Goal: Information Seeking & Learning: Find specific page/section

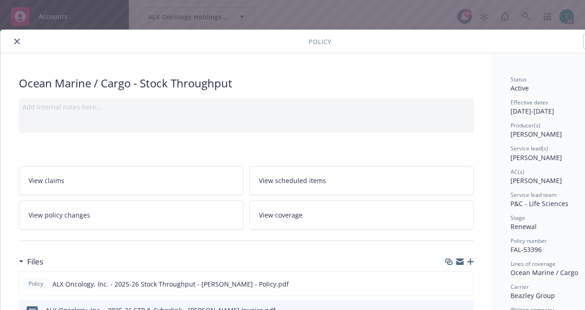
click at [18, 41] on icon "close" at bounding box center [17, 42] width 6 height 6
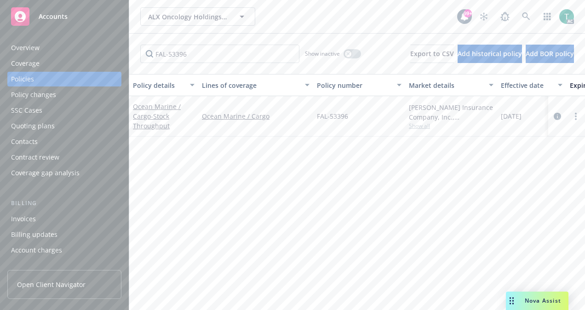
click at [38, 48] on div "Overview" at bounding box center [25, 47] width 29 height 15
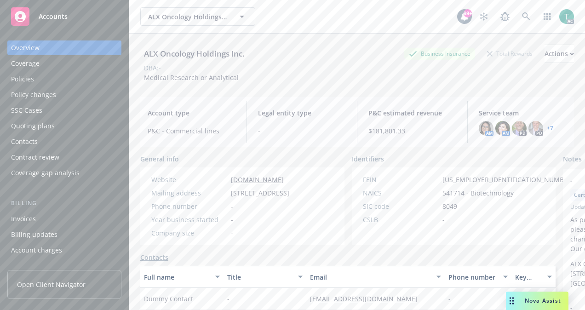
click at [24, 75] on div "Policies" at bounding box center [22, 79] width 23 height 15
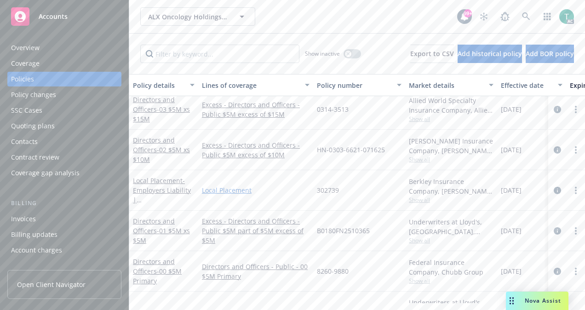
scroll to position [563, 0]
click at [164, 106] on span "- 03 $5M xs $15M" at bounding box center [161, 112] width 57 height 18
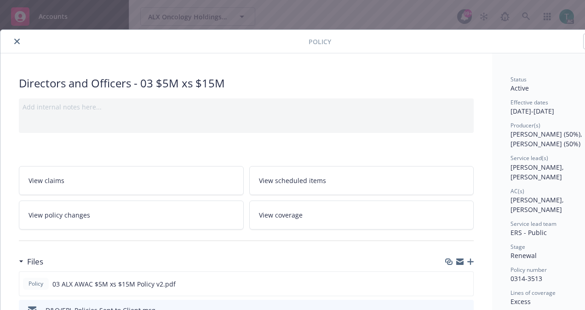
click at [20, 38] on button "close" at bounding box center [16, 41] width 11 height 11
